Goal: Transaction & Acquisition: Purchase product/service

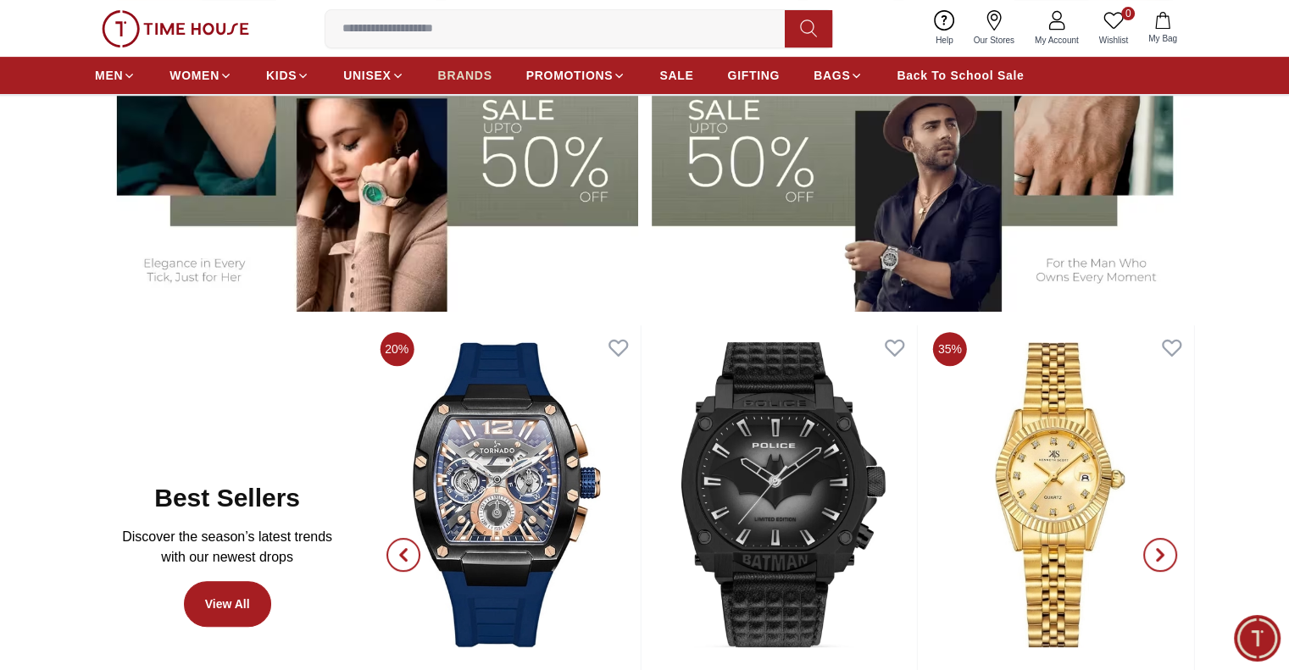
click at [464, 82] on span "BRANDS" at bounding box center [465, 75] width 54 height 17
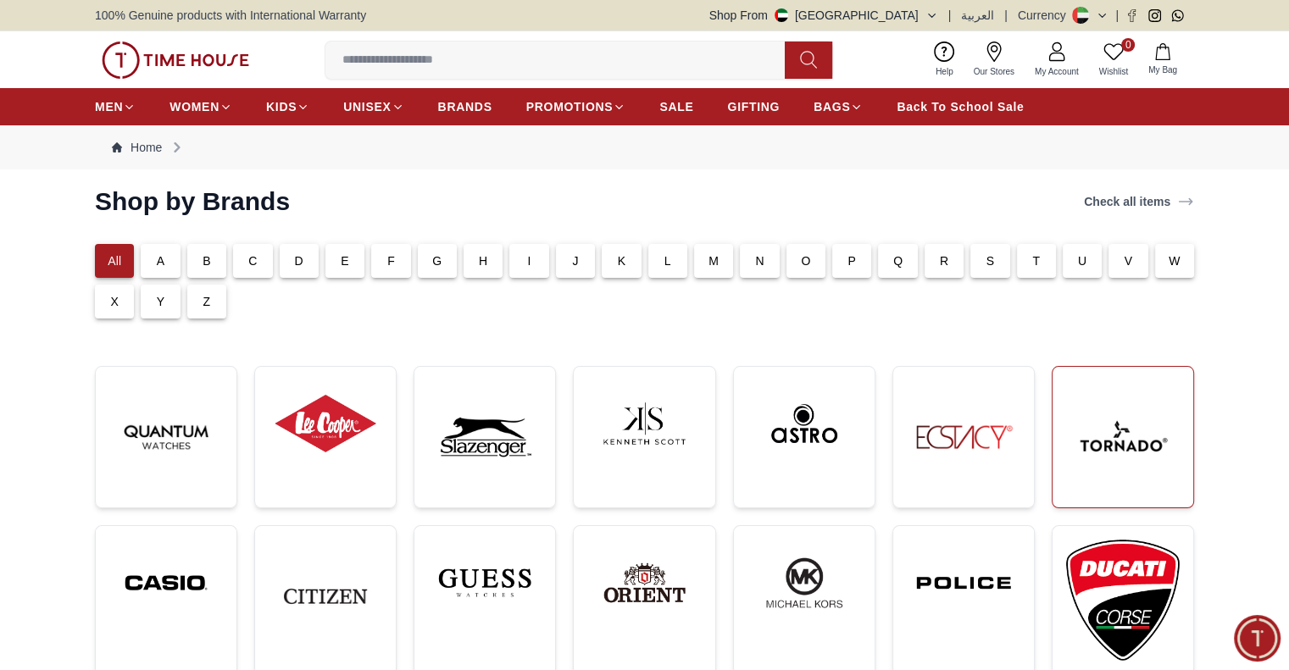
click at [1100, 451] on img at bounding box center [1123, 437] width 114 height 114
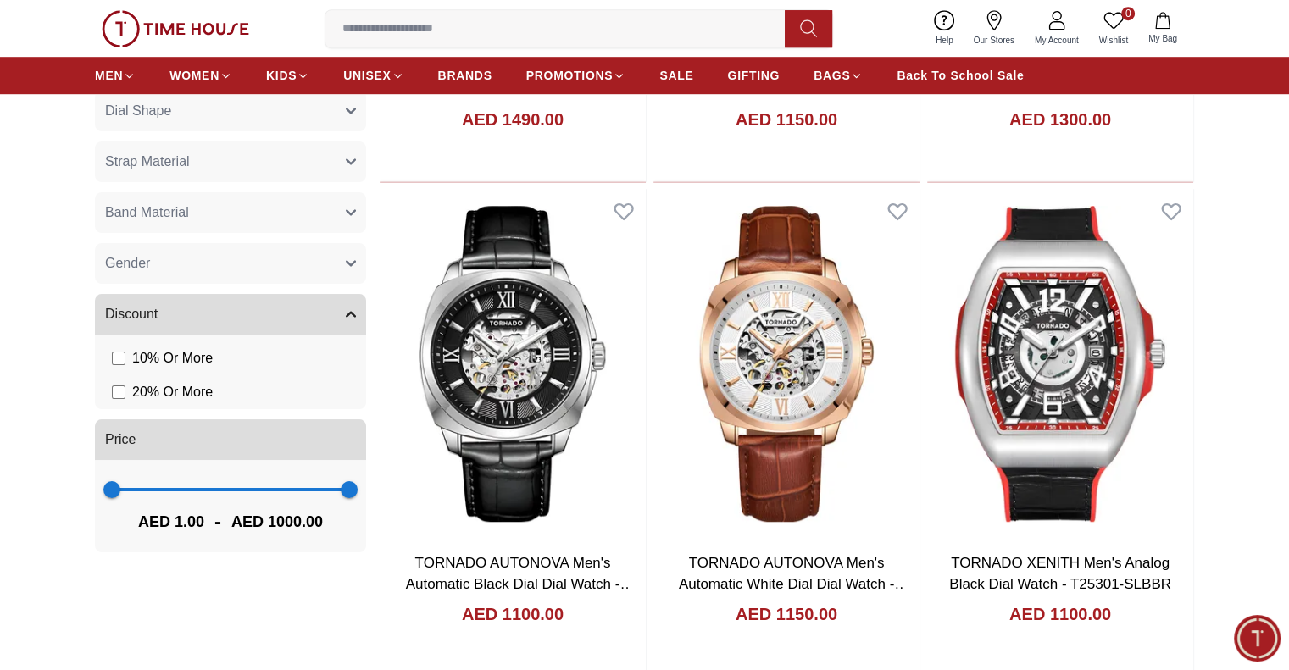
scroll to position [1186, 0]
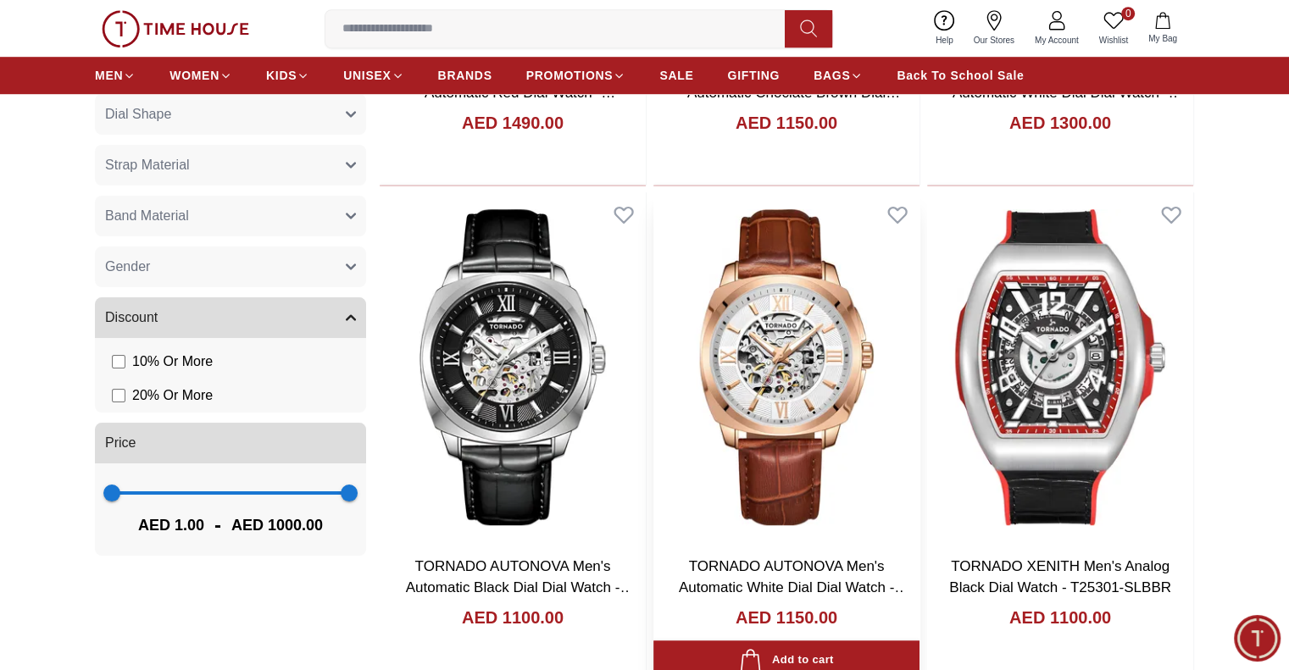
drag, startPoint x: 436, startPoint y: 236, endPoint x: 466, endPoint y: 210, distance: 39.6
click at [653, 210] on img at bounding box center [786, 367] width 266 height 350
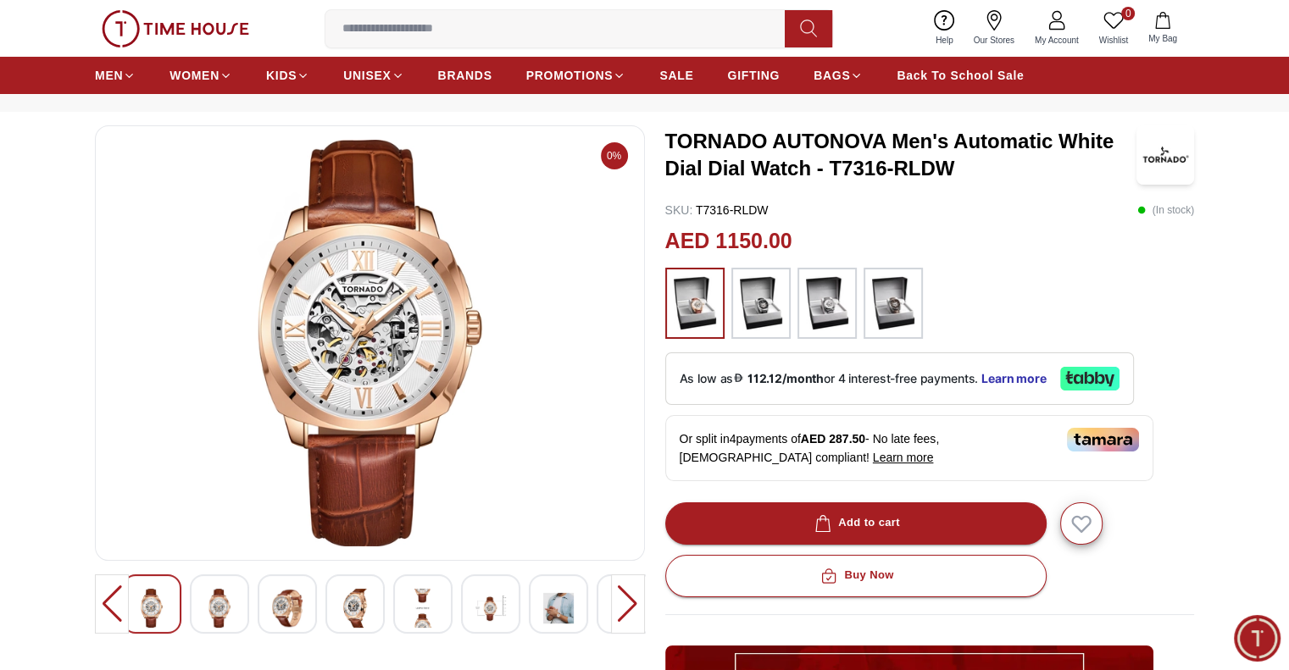
scroll to position [64, 0]
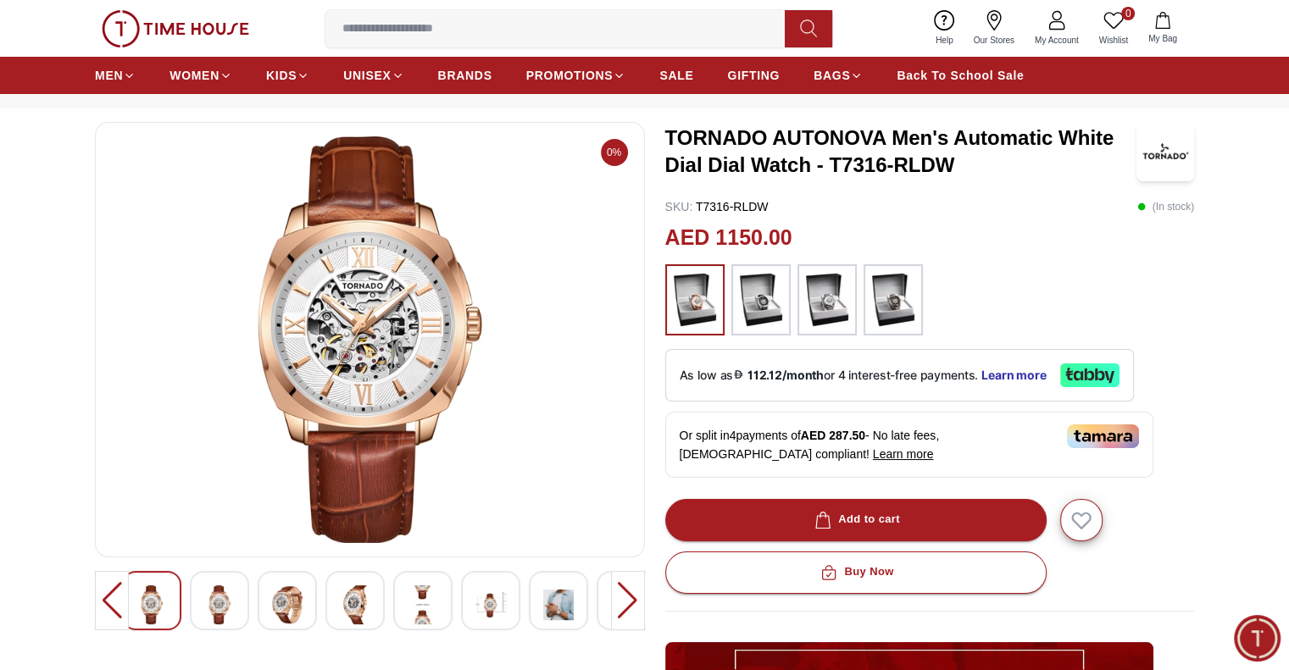
scroll to position [1186, 0]
